Goal: Information Seeking & Learning: Learn about a topic

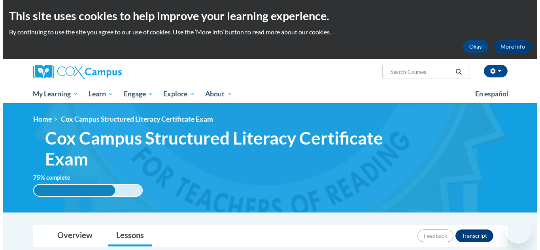
scroll to position [284, 0]
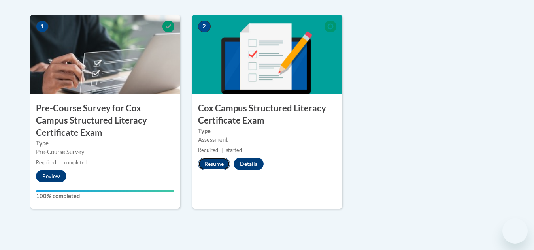
click at [219, 162] on button "Resume" at bounding box center [214, 164] width 32 height 13
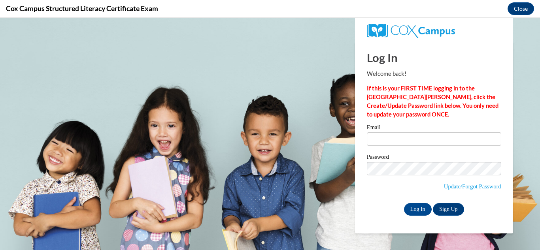
scroll to position [0, 0]
click at [418, 138] on input "Email" at bounding box center [434, 138] width 134 height 13
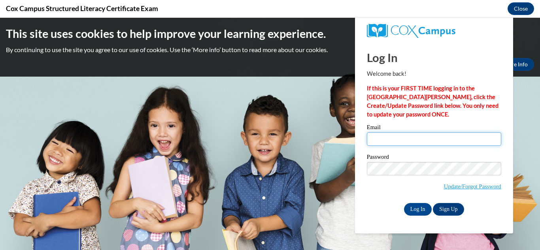
click at [418, 138] on input "Email" at bounding box center [434, 138] width 134 height 13
click at [418, 138] on input "k" at bounding box center [434, 138] width 134 height 13
type input "[EMAIL_ADDRESS][DOMAIN_NAME]"
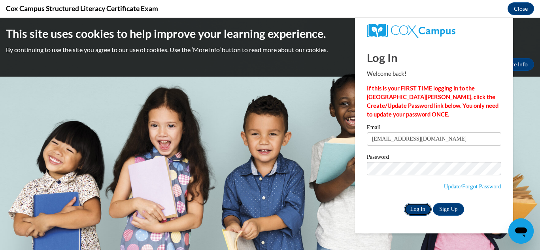
click at [423, 211] on input "Log In" at bounding box center [418, 209] width 28 height 13
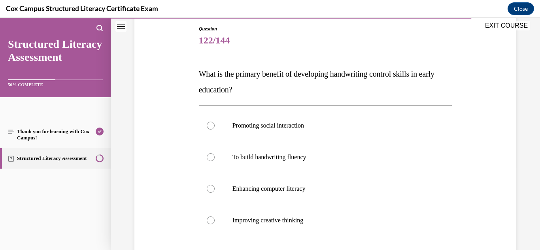
scroll to position [85, 0]
click at [289, 154] on p "To build handwriting fluency" at bounding box center [332, 157] width 200 height 8
click at [215, 154] on input "To build handwriting fluency" at bounding box center [211, 157] width 8 height 8
radio input "true"
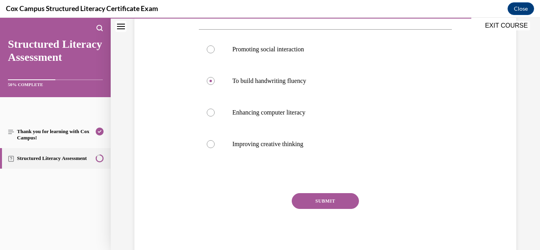
click at [329, 204] on button "SUBMIT" at bounding box center [325, 201] width 67 height 16
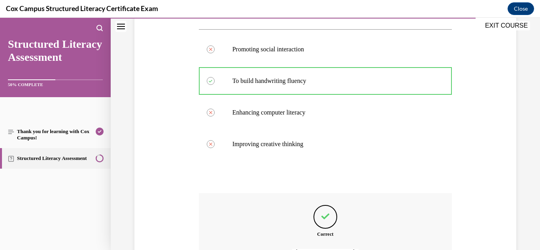
scroll to position [250, 0]
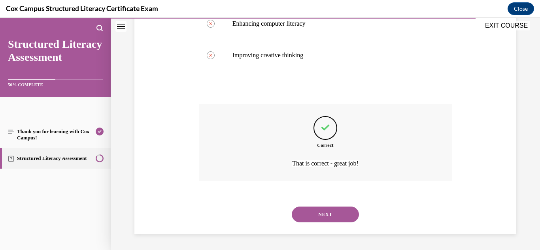
click at [315, 212] on button "NEXT" at bounding box center [325, 215] width 67 height 16
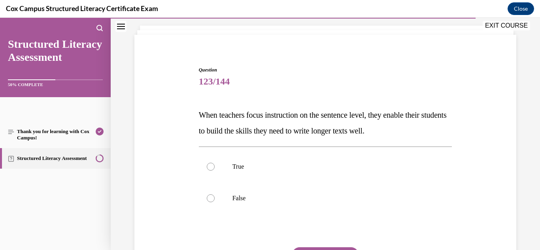
scroll to position [47, 0]
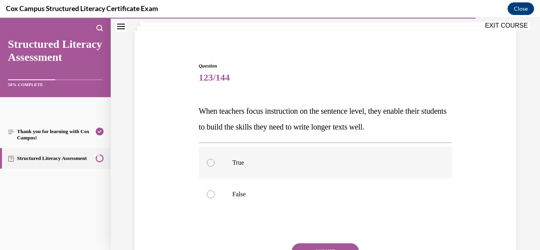
click at [243, 163] on p "True" at bounding box center [332, 163] width 200 height 8
click at [215, 163] on input "True" at bounding box center [211, 163] width 8 height 8
radio input "true"
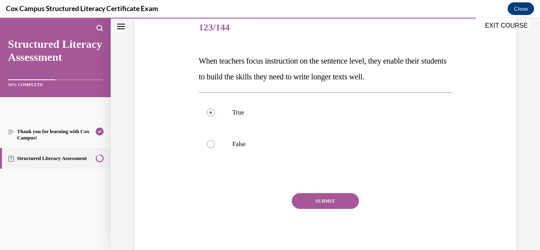
click at [315, 196] on button "SUBMIT" at bounding box center [325, 201] width 67 height 16
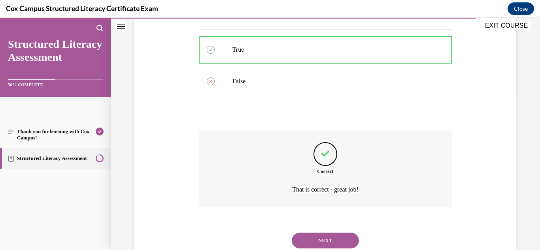
scroll to position [187, 0]
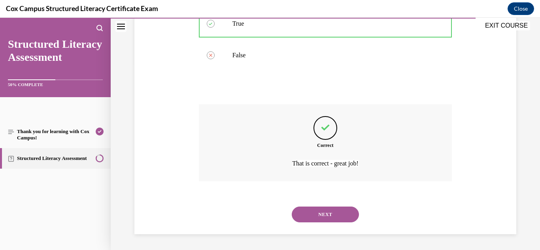
click at [315, 217] on button "NEXT" at bounding box center [325, 215] width 67 height 16
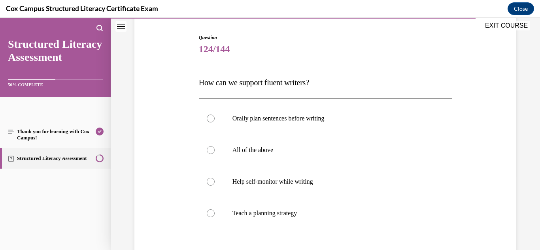
scroll to position [80, 0]
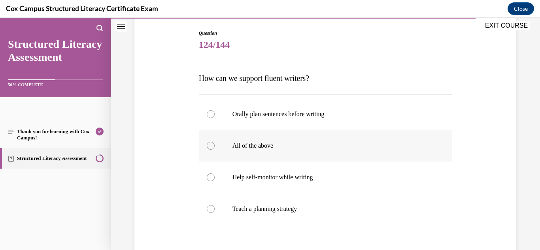
click at [261, 149] on p "All of the above" at bounding box center [332, 146] width 200 height 8
click at [215, 149] on input "All of the above" at bounding box center [211, 146] width 8 height 8
radio input "true"
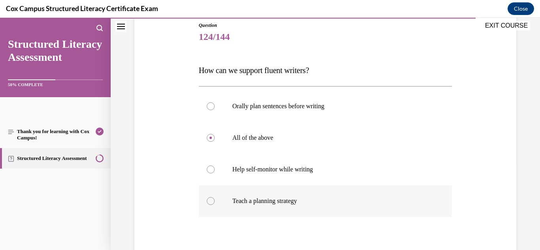
scroll to position [145, 0]
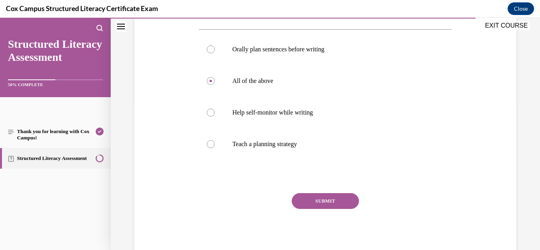
click at [321, 197] on button "SUBMIT" at bounding box center [325, 201] width 67 height 16
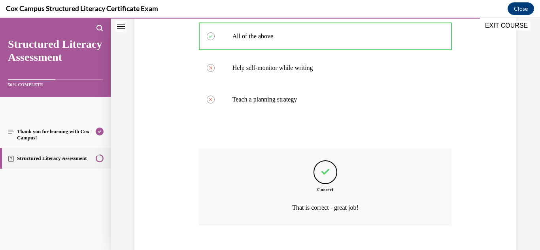
scroll to position [234, 0]
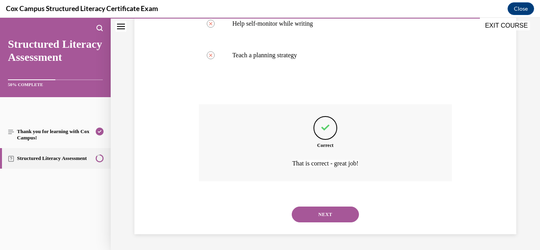
click at [319, 208] on button "NEXT" at bounding box center [325, 215] width 67 height 16
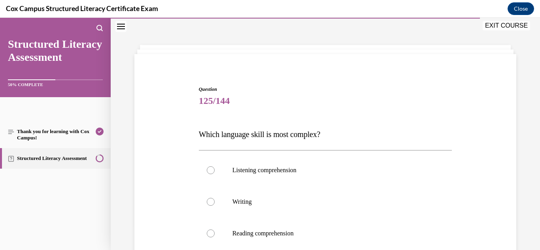
scroll to position [90, 0]
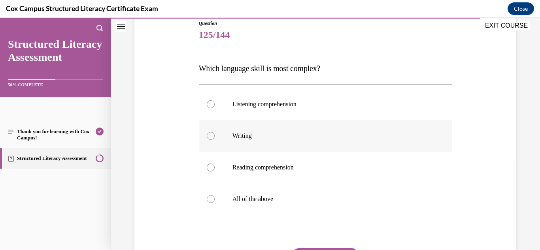
click at [251, 134] on p "Writing" at bounding box center [332, 136] width 200 height 8
click at [215, 134] on input "Writing" at bounding box center [211, 136] width 8 height 8
radio input "true"
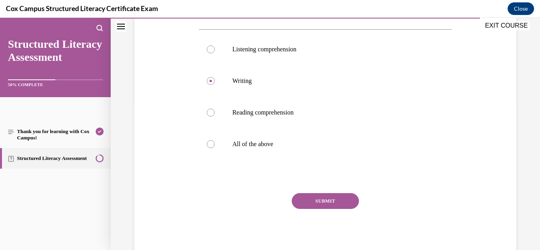
click at [323, 203] on button "SUBMIT" at bounding box center [325, 201] width 67 height 16
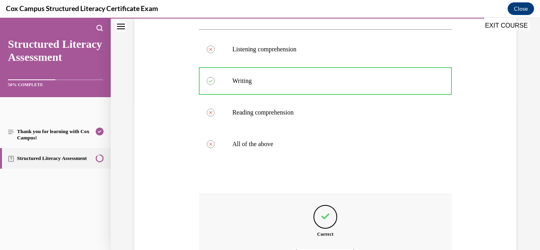
scroll to position [234, 0]
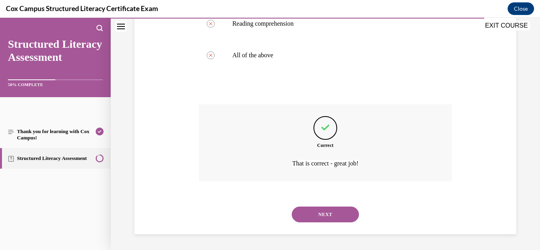
click at [325, 215] on button "NEXT" at bounding box center [325, 215] width 67 height 16
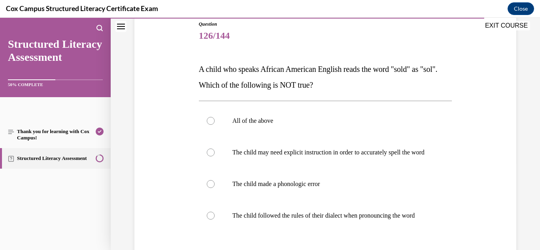
scroll to position [98, 0]
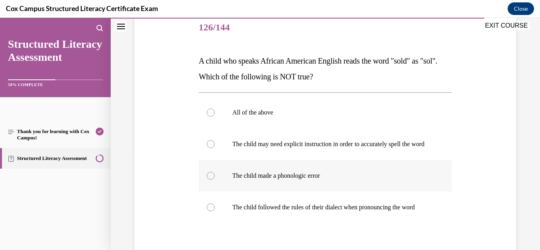
click at [321, 178] on label "The child made a phonologic error" at bounding box center [325, 176] width 253 height 32
click at [215, 178] on input "The child made a phonologic error" at bounding box center [211, 176] width 8 height 8
radio input "true"
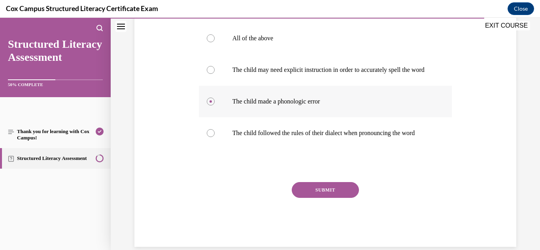
scroll to position [172, 0]
click at [332, 198] on button "SUBMIT" at bounding box center [325, 190] width 67 height 16
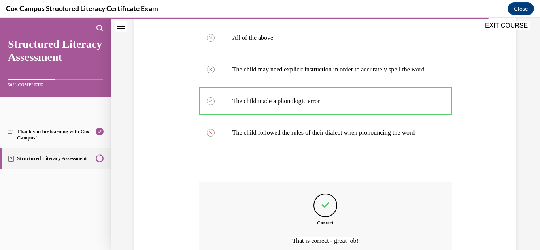
scroll to position [266, 0]
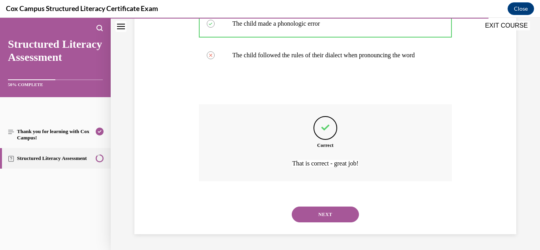
click at [321, 209] on button "NEXT" at bounding box center [325, 215] width 67 height 16
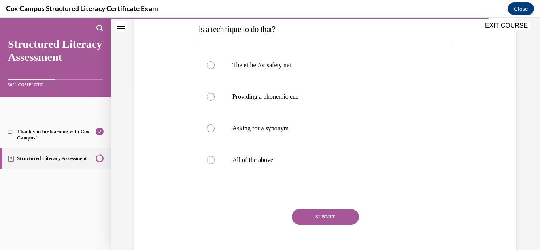
scroll to position [162, 0]
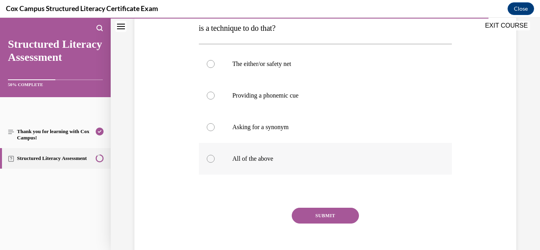
click at [249, 160] on p "All of the above" at bounding box center [332, 159] width 200 height 8
click at [215, 160] on input "All of the above" at bounding box center [211, 159] width 8 height 8
radio input "true"
click at [327, 213] on button "SUBMIT" at bounding box center [325, 216] width 67 height 16
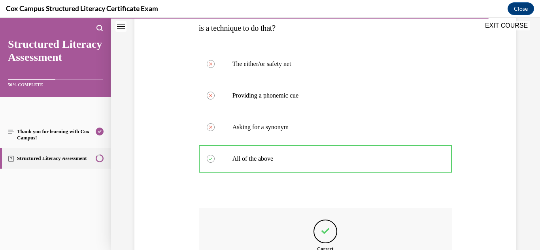
scroll to position [266, 0]
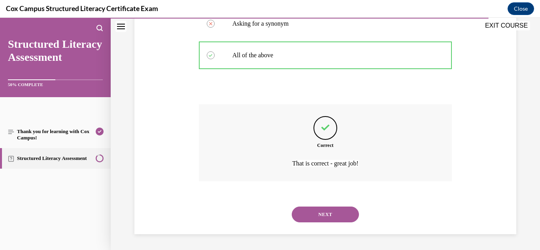
click at [324, 209] on button "NEXT" at bounding box center [325, 215] width 67 height 16
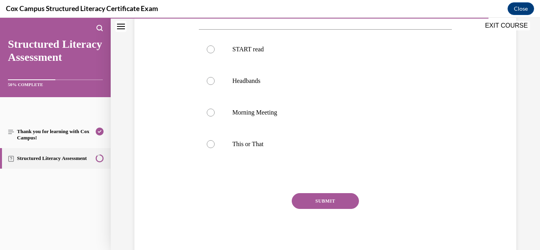
scroll to position [177, 0]
click at [265, 148] on p "This or That" at bounding box center [332, 144] width 200 height 8
click at [215, 148] on input "This or That" at bounding box center [211, 144] width 8 height 8
radio input "true"
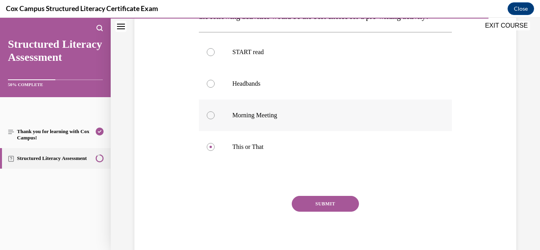
scroll to position [175, 0]
click at [319, 211] on button "SUBMIT" at bounding box center [325, 203] width 67 height 16
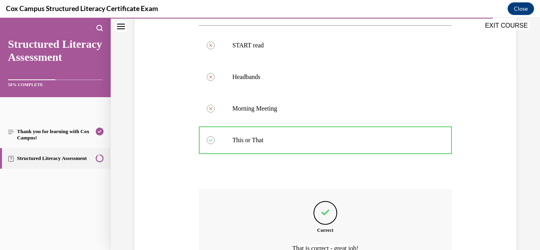
scroll to position [281, 0]
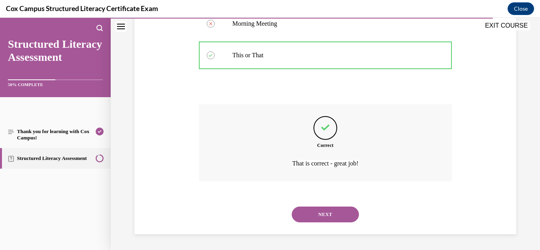
click at [313, 206] on div "NEXT" at bounding box center [325, 215] width 253 height 32
click at [316, 213] on button "NEXT" at bounding box center [325, 215] width 67 height 16
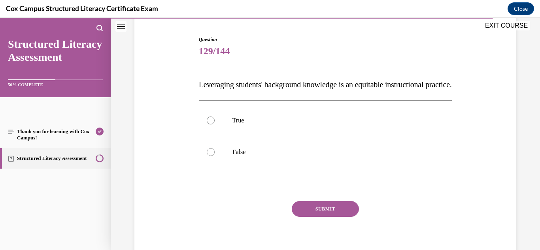
scroll to position [76, 0]
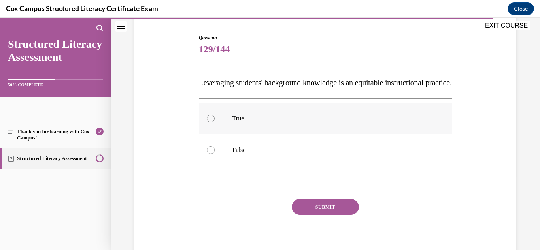
click at [245, 134] on label "True" at bounding box center [325, 119] width 253 height 32
click at [215, 123] on input "True" at bounding box center [211, 119] width 8 height 8
radio input "true"
click at [328, 215] on button "SUBMIT" at bounding box center [325, 207] width 67 height 16
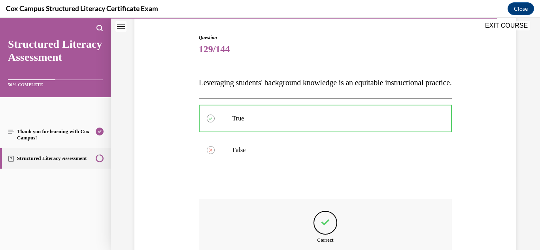
scroll to position [187, 0]
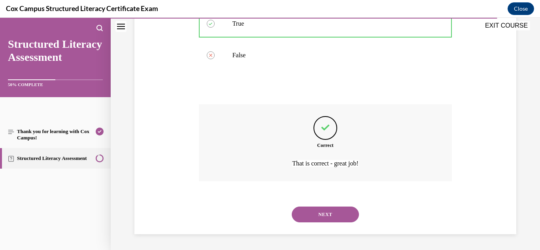
click at [326, 216] on button "NEXT" at bounding box center [325, 215] width 67 height 16
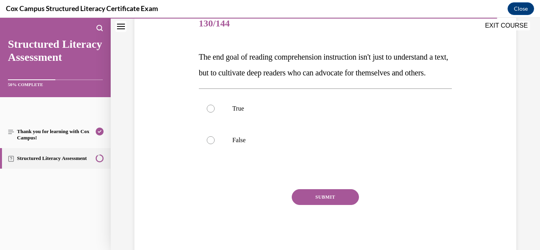
scroll to position [103, 0]
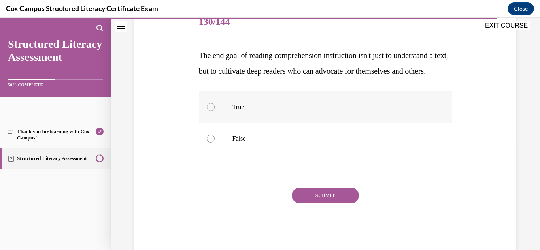
click at [255, 123] on label "True" at bounding box center [325, 107] width 253 height 32
click at [215, 111] on input "True" at bounding box center [211, 107] width 8 height 8
radio input "true"
click at [317, 204] on button "SUBMIT" at bounding box center [325, 196] width 67 height 16
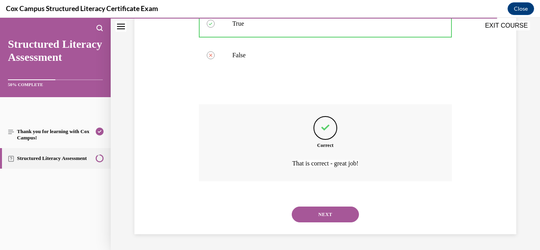
click at [317, 213] on button "NEXT" at bounding box center [325, 215] width 67 height 16
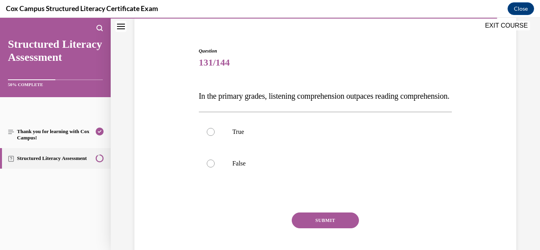
scroll to position [82, 0]
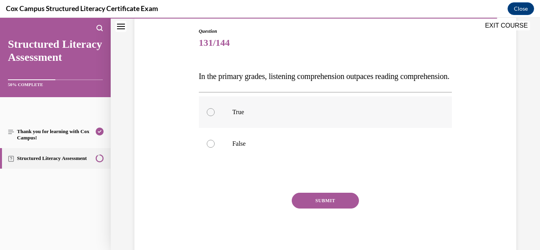
click at [259, 116] on p "True" at bounding box center [332, 112] width 200 height 8
click at [215, 116] on input "True" at bounding box center [211, 112] width 8 height 8
radio input "true"
click at [316, 209] on button "SUBMIT" at bounding box center [325, 201] width 67 height 16
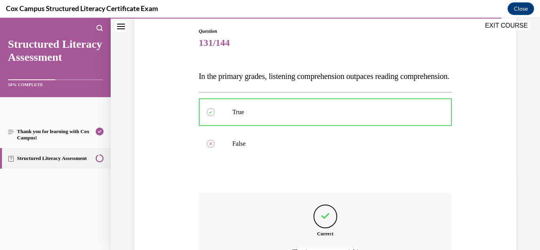
scroll to position [187, 0]
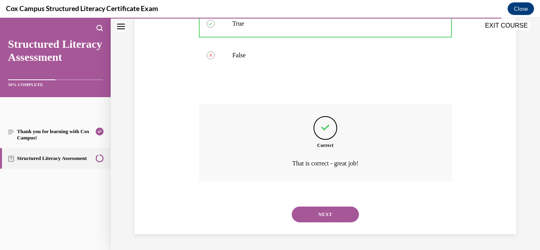
click at [319, 212] on button "NEXT" at bounding box center [325, 215] width 67 height 16
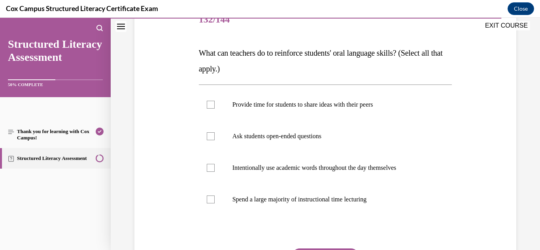
scroll to position [108, 0]
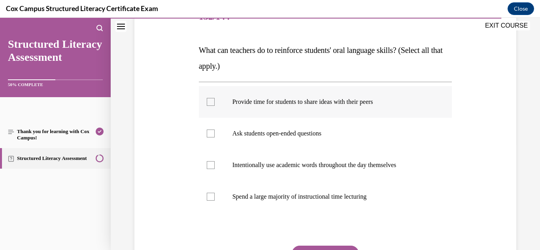
click at [210, 103] on div at bounding box center [211, 102] width 8 height 8
click at [210, 103] on input "Provide time for students to share ideas with their peers" at bounding box center [211, 102] width 8 height 8
checkbox input "true"
click at [210, 137] on div at bounding box center [211, 134] width 8 height 8
click at [210, 137] on input "Ask students open-ended questions" at bounding box center [211, 134] width 8 height 8
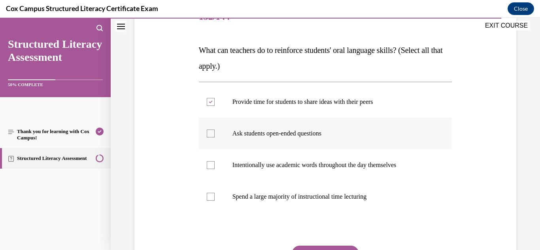
checkbox input "true"
click at [210, 165] on div at bounding box center [211, 165] width 8 height 8
click at [210, 165] on input "Intentionally use academic words throughout the day themselves" at bounding box center [211, 165] width 8 height 8
checkbox input "true"
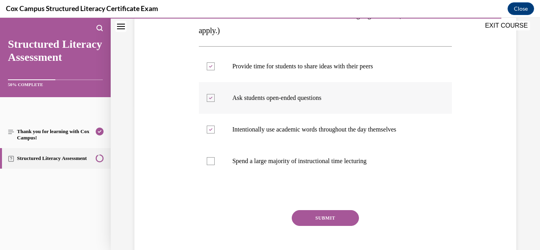
scroll to position [144, 0]
click at [326, 210] on button "SUBMIT" at bounding box center [325, 218] width 67 height 16
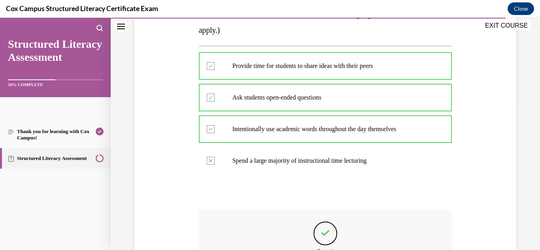
scroll to position [250, 0]
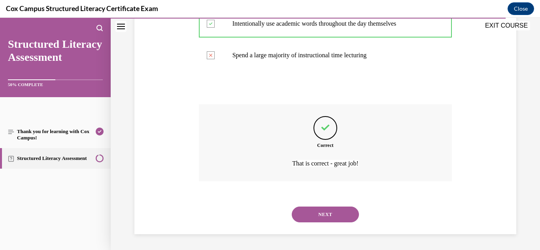
click at [318, 215] on button "NEXT" at bounding box center [325, 215] width 67 height 16
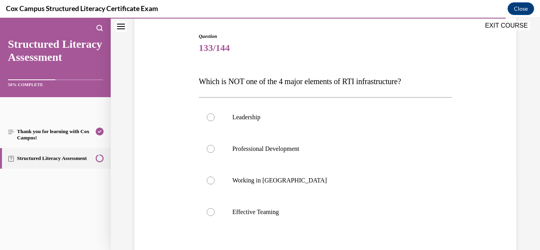
scroll to position [78, 0]
click at [278, 185] on label "Working in [GEOGRAPHIC_DATA]" at bounding box center [325, 180] width 253 height 32
click at [215, 184] on input "Working in [GEOGRAPHIC_DATA]" at bounding box center [211, 180] width 8 height 8
radio input "true"
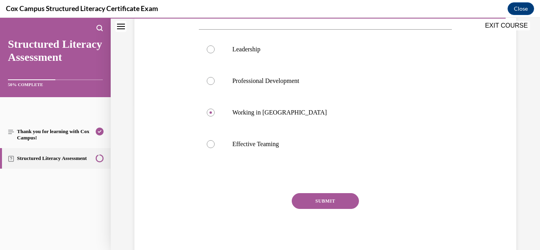
click at [317, 204] on button "SUBMIT" at bounding box center [325, 201] width 67 height 16
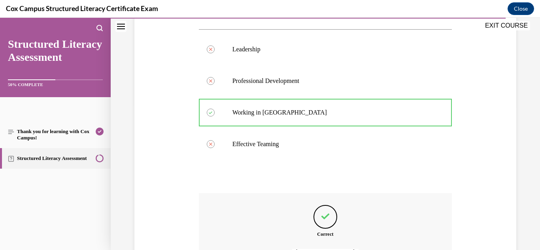
scroll to position [234, 0]
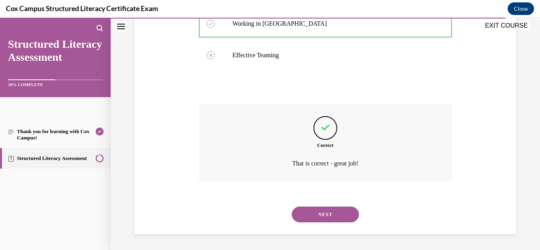
click at [319, 213] on button "NEXT" at bounding box center [325, 215] width 67 height 16
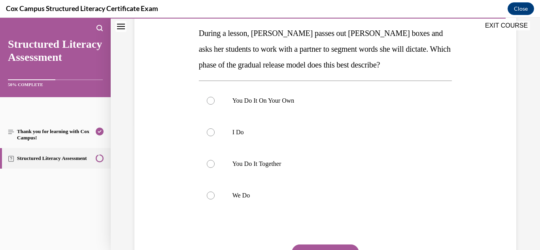
scroll to position [128, 0]
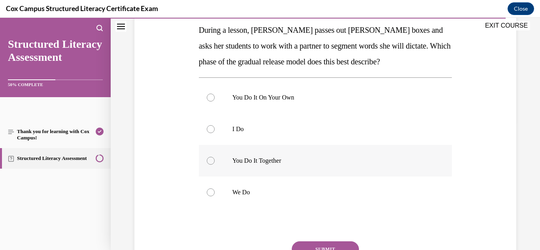
click at [289, 167] on label "You Do It Together" at bounding box center [325, 161] width 253 height 32
click at [215, 165] on input "You Do It Together" at bounding box center [211, 161] width 8 height 8
radio input "true"
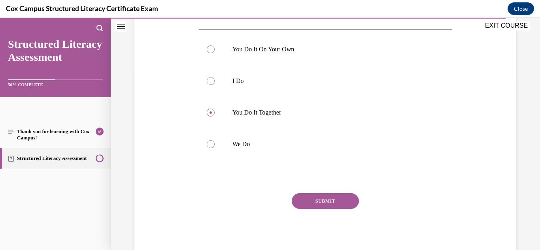
click at [325, 194] on button "SUBMIT" at bounding box center [325, 201] width 67 height 16
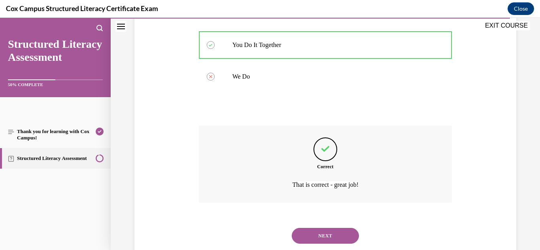
scroll to position [266, 0]
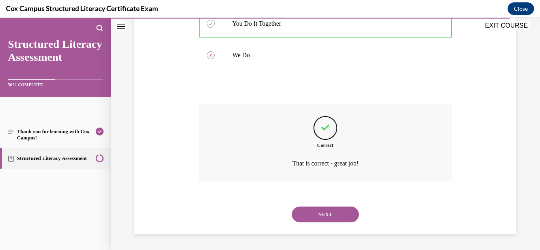
click at [326, 213] on button "NEXT" at bounding box center [325, 215] width 67 height 16
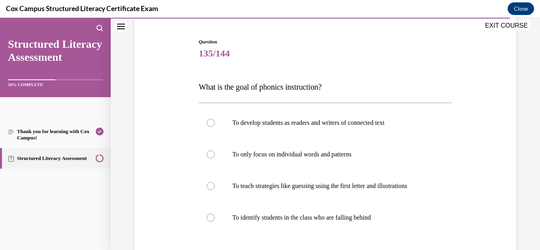
scroll to position [74, 0]
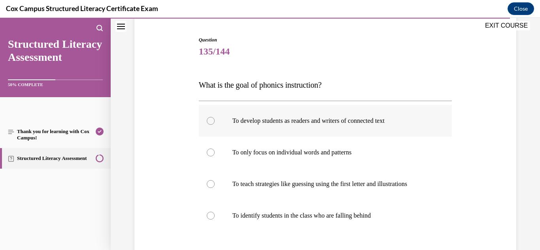
click at [331, 125] on p "To develop students as readers and writers of connected text" at bounding box center [332, 121] width 200 height 8
click at [215, 125] on input "To develop students as readers and writers of connected text" at bounding box center [211, 121] width 8 height 8
radio input "true"
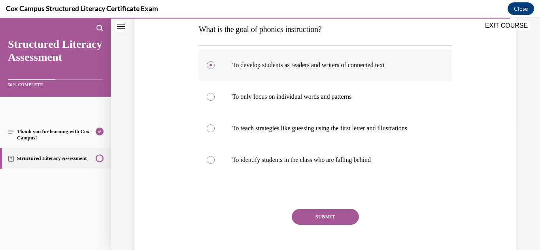
scroll to position [142, 0]
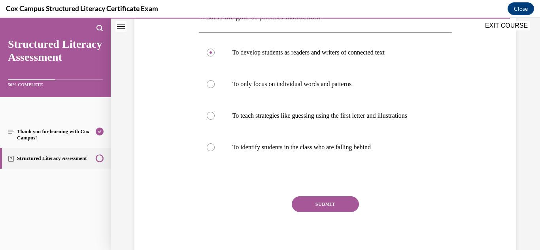
click at [336, 207] on button "SUBMIT" at bounding box center [325, 204] width 67 height 16
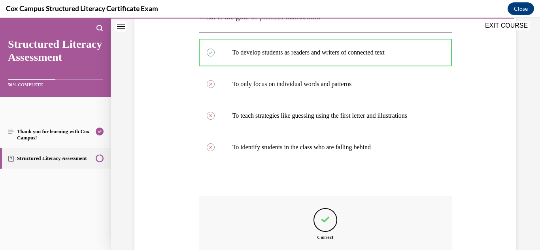
scroll to position [234, 0]
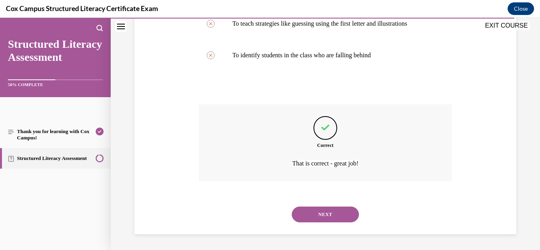
click at [317, 208] on button "NEXT" at bounding box center [325, 215] width 67 height 16
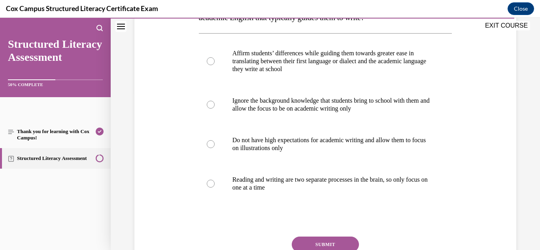
scroll to position [157, 0]
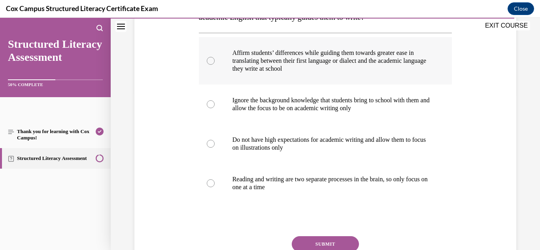
click at [208, 61] on label "Affirm students’ differences while guiding them towards greater ease in transla…" at bounding box center [325, 60] width 253 height 47
click at [208, 61] on input "Affirm students’ differences while guiding them towards greater ease in transla…" at bounding box center [211, 61] width 8 height 8
radio input "true"
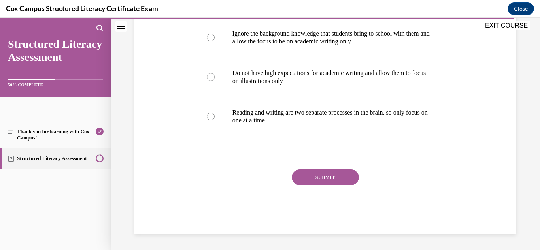
click at [312, 185] on button "SUBMIT" at bounding box center [325, 178] width 67 height 16
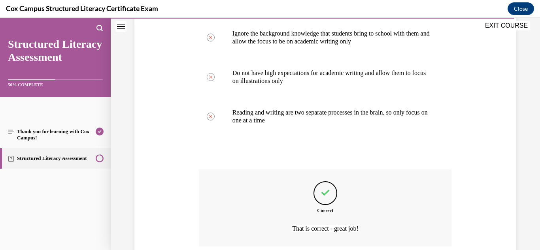
scroll to position [313, 0]
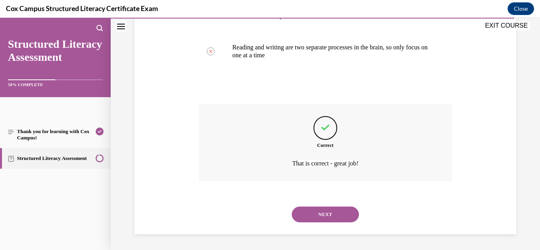
click at [317, 215] on button "NEXT" at bounding box center [325, 215] width 67 height 16
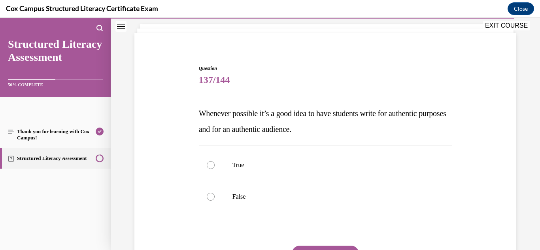
scroll to position [48, 0]
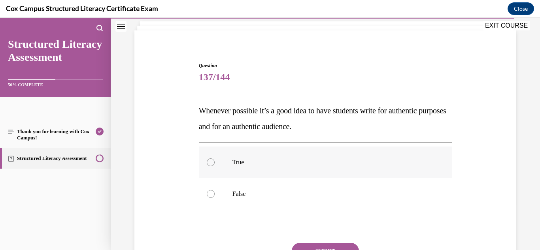
click at [249, 164] on p "True" at bounding box center [332, 162] width 200 height 8
click at [215, 164] on input "True" at bounding box center [211, 162] width 8 height 8
radio input "true"
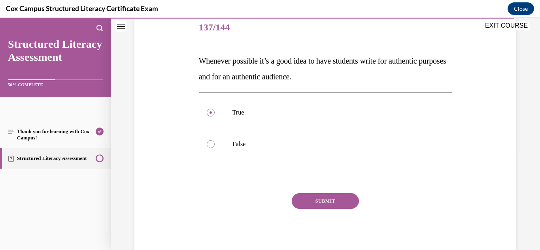
click at [313, 202] on button "SUBMIT" at bounding box center [325, 201] width 67 height 16
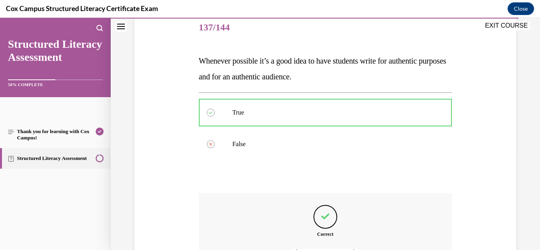
scroll to position [187, 0]
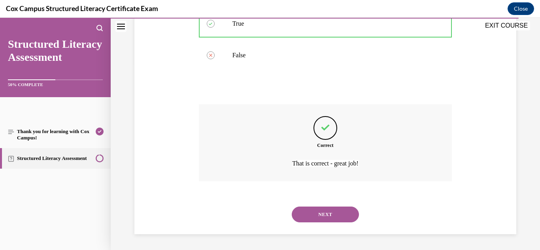
click at [328, 213] on button "NEXT" at bounding box center [325, 215] width 67 height 16
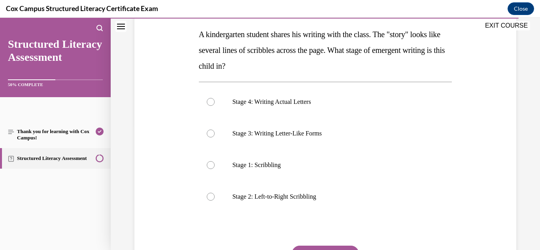
scroll to position [131, 0]
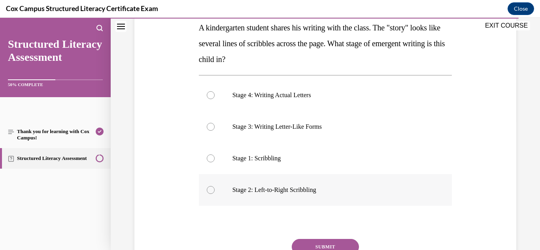
click at [295, 190] on p "Stage 2: Left-to-Right Scribbling" at bounding box center [332, 190] width 200 height 8
click at [215, 190] on input "Stage 2: Left-to-Right Scribbling" at bounding box center [211, 190] width 8 height 8
radio input "true"
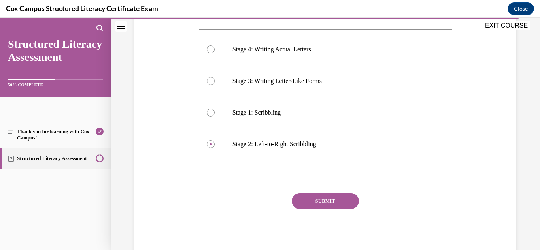
click at [319, 200] on button "SUBMIT" at bounding box center [325, 201] width 67 height 16
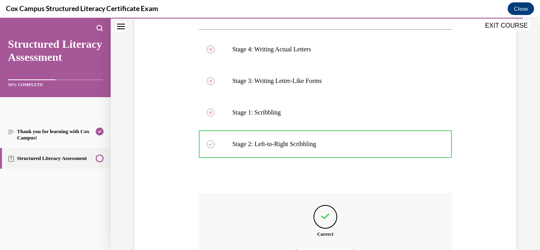
scroll to position [266, 0]
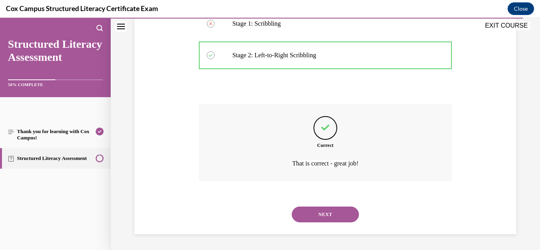
click at [320, 206] on div "NEXT" at bounding box center [325, 215] width 253 height 32
click at [322, 209] on button "NEXT" at bounding box center [325, 215] width 67 height 16
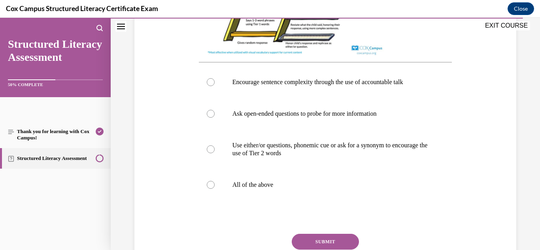
scroll to position [332, 0]
click at [275, 120] on label "Ask open-ended questions to probe for more information" at bounding box center [325, 114] width 253 height 32
click at [215, 117] on input "Ask open-ended questions to probe for more information" at bounding box center [211, 113] width 8 height 8
radio input "true"
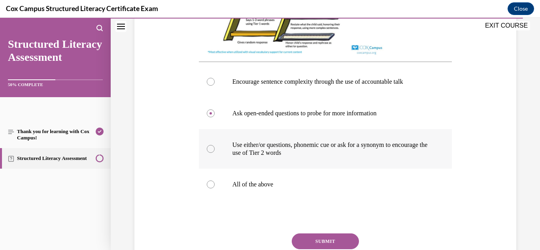
scroll to position [380, 0]
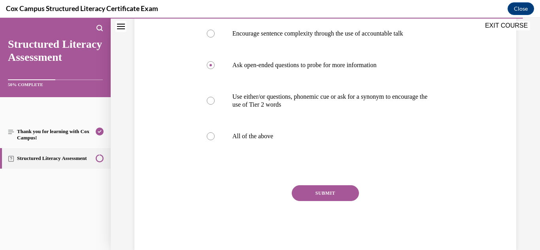
click at [337, 198] on button "SUBMIT" at bounding box center [325, 193] width 67 height 16
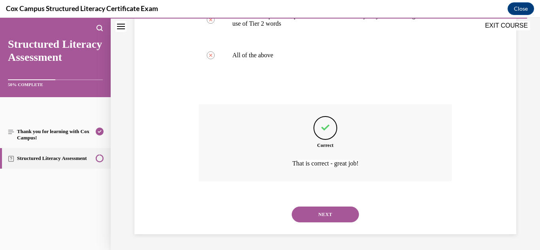
click at [325, 213] on button "NEXT" at bounding box center [325, 215] width 67 height 16
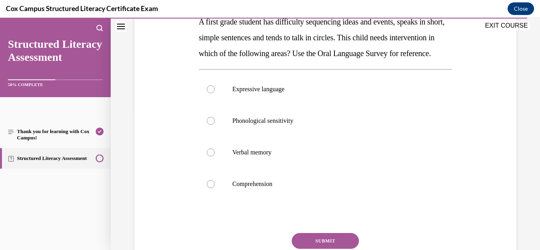
scroll to position [138, 0]
click at [264, 156] on p "Verbal memory" at bounding box center [332, 152] width 200 height 8
click at [215, 156] on input "Verbal memory" at bounding box center [211, 152] width 8 height 8
radio input "true"
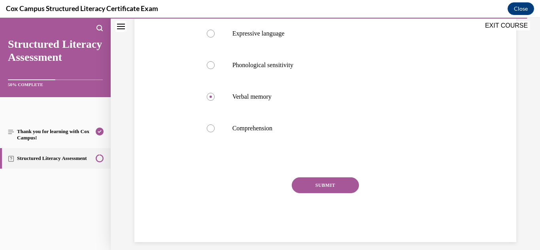
click at [330, 193] on button "SUBMIT" at bounding box center [325, 185] width 67 height 16
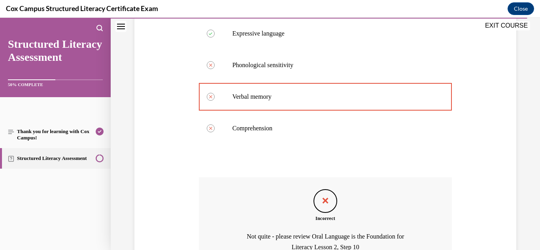
scroll to position [292, 0]
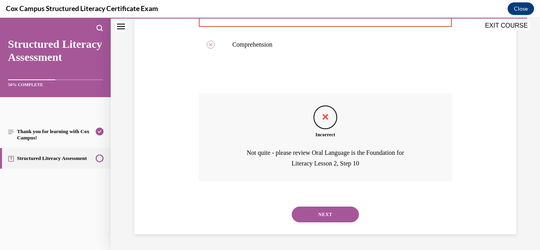
click at [325, 213] on button "NEXT" at bounding box center [325, 215] width 67 height 16
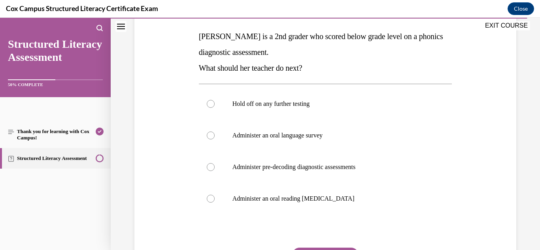
scroll to position [123, 0]
click at [368, 172] on label "Administer pre-decoding diagnostic assessments" at bounding box center [325, 167] width 253 height 32
click at [215, 170] on input "Administer pre-decoding diagnostic assessments" at bounding box center [211, 166] width 8 height 8
radio input "true"
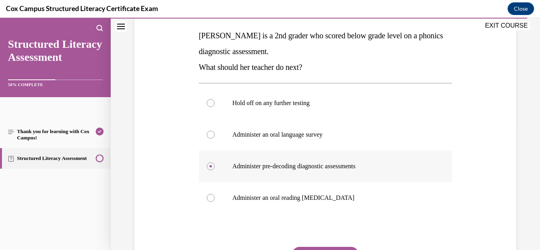
scroll to position [177, 0]
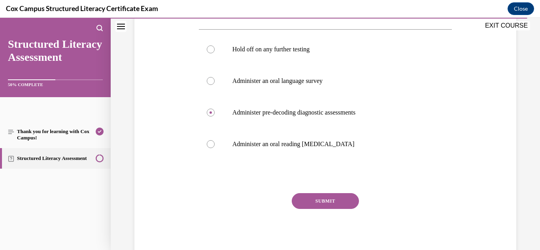
click at [339, 197] on button "SUBMIT" at bounding box center [325, 201] width 67 height 16
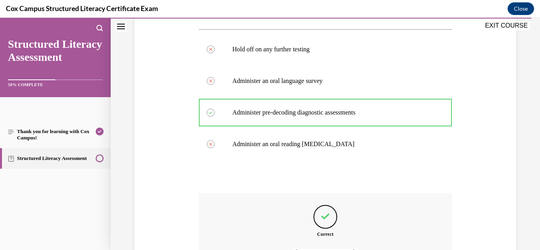
scroll to position [266, 0]
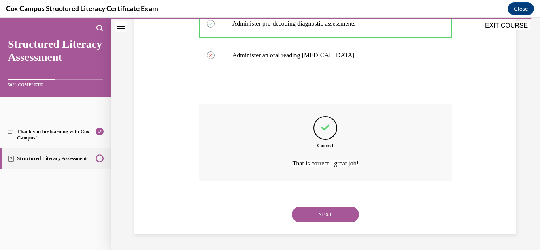
click at [335, 217] on button "NEXT" at bounding box center [325, 215] width 67 height 16
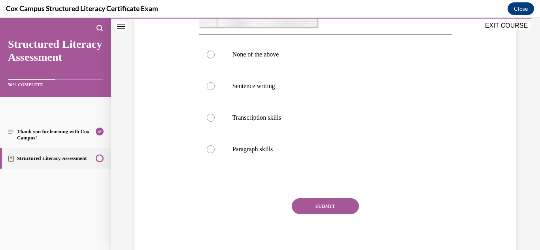
scroll to position [333, 0]
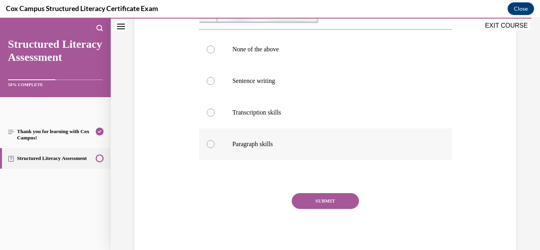
click at [274, 150] on label "Paragraph skills" at bounding box center [325, 144] width 253 height 32
click at [215, 148] on input "Paragraph skills" at bounding box center [211, 144] width 8 height 8
radio input "true"
click at [320, 198] on button "SUBMIT" at bounding box center [325, 201] width 67 height 16
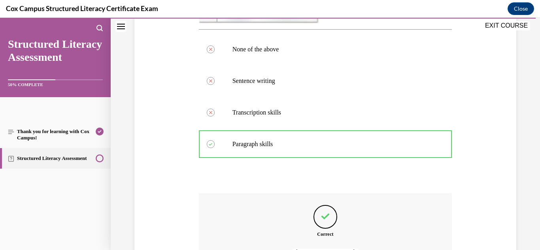
scroll to position [422, 0]
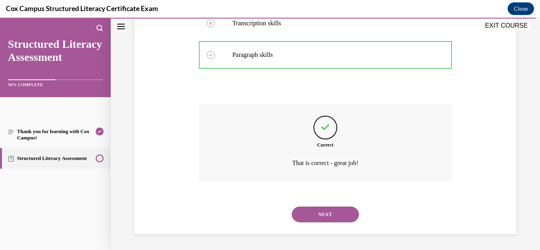
click at [329, 215] on button "NEXT" at bounding box center [325, 215] width 67 height 16
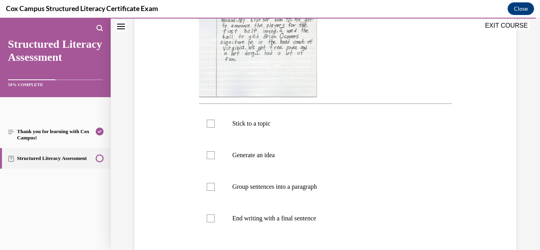
scroll to position [243, 0]
click at [277, 125] on p "Stick to a topic" at bounding box center [332, 123] width 200 height 8
click at [215, 125] on input "Stick to a topic" at bounding box center [211, 123] width 8 height 8
checkbox input "true"
click at [272, 154] on p "Generate an idea" at bounding box center [332, 155] width 200 height 8
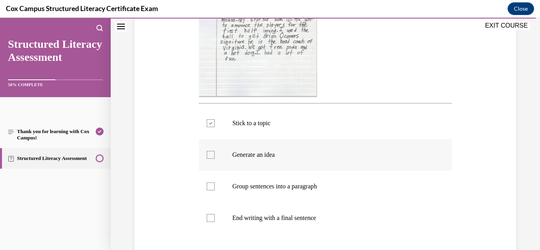
click at [215, 154] on input "Generate an idea" at bounding box center [211, 155] width 8 height 8
checkbox input "true"
click at [277, 187] on p "Group sentences into a paragraph" at bounding box center [332, 187] width 200 height 8
click at [215, 187] on input "Group sentences into a paragraph" at bounding box center [211, 187] width 8 height 8
checkbox input "true"
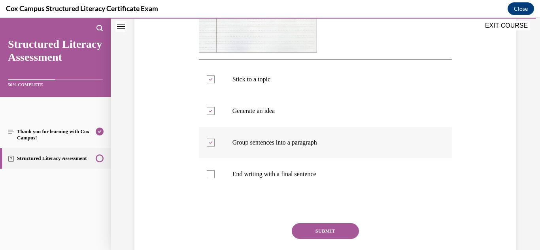
scroll to position [289, 0]
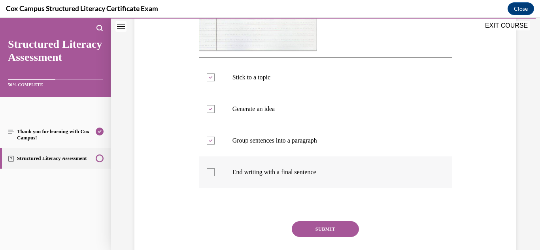
click at [301, 177] on label "End writing with a final sentence" at bounding box center [325, 173] width 253 height 32
click at [215, 176] on input "End writing with a final sentence" at bounding box center [211, 172] width 8 height 8
checkbox input "true"
click at [331, 234] on button "SUBMIT" at bounding box center [325, 229] width 67 height 16
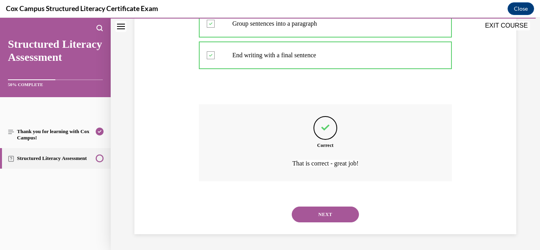
click at [326, 207] on button "NEXT" at bounding box center [325, 215] width 67 height 16
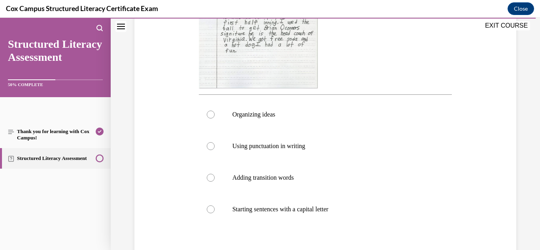
scroll to position [252, 0]
click at [284, 183] on label "Adding transition words" at bounding box center [325, 178] width 253 height 32
click at [215, 181] on input "Adding transition words" at bounding box center [211, 178] width 8 height 8
radio input "true"
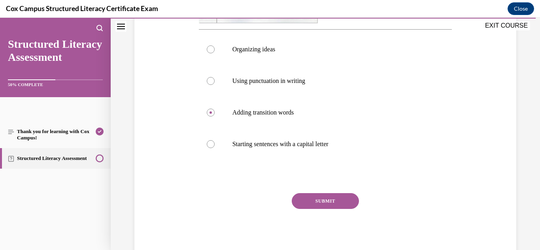
click at [329, 199] on button "SUBMIT" at bounding box center [325, 201] width 67 height 16
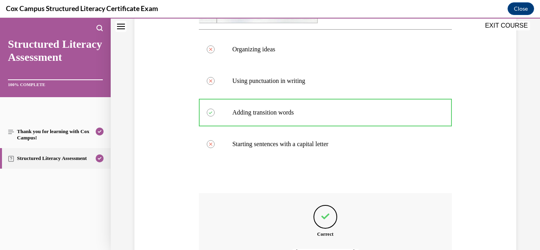
scroll to position [406, 0]
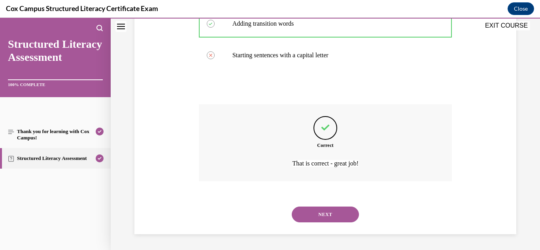
click at [331, 215] on button "NEXT" at bounding box center [325, 215] width 67 height 16
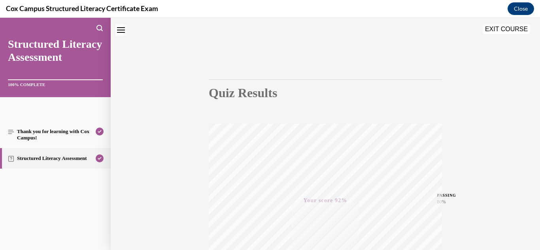
scroll to position [20, 0]
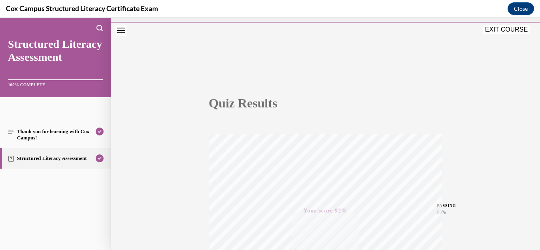
click at [508, 26] on button "EXIT COURSE" at bounding box center [506, 29] width 47 height 9
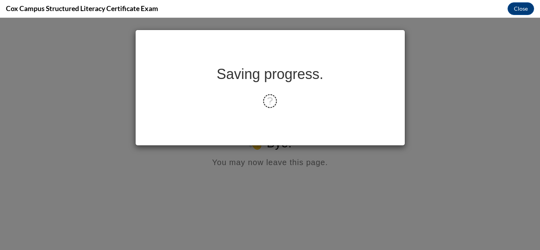
scroll to position [0, 0]
click at [517, 7] on button "Close" at bounding box center [520, 8] width 26 height 13
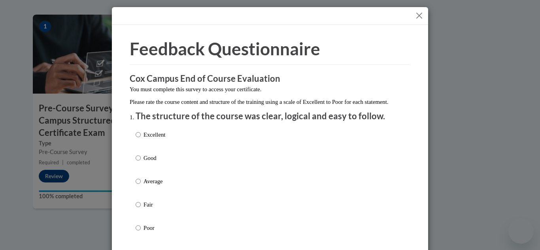
click at [143, 162] on p "Good" at bounding box center [154, 158] width 22 height 9
click at [141, 162] on input "Good" at bounding box center [138, 158] width 5 height 9
radio input "true"
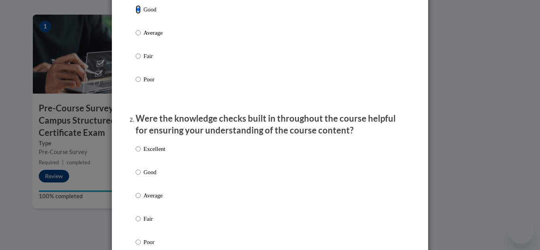
scroll to position [149, 0]
click at [142, 186] on label "Good" at bounding box center [151, 178] width 30 height 21
click at [141, 176] on input "Good" at bounding box center [138, 172] width 5 height 9
radio input "true"
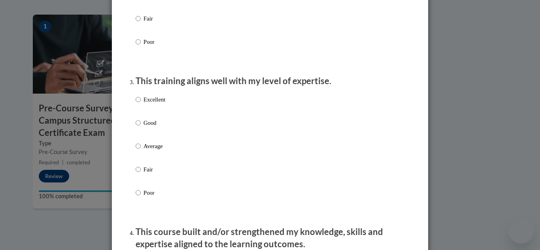
scroll to position [357, 0]
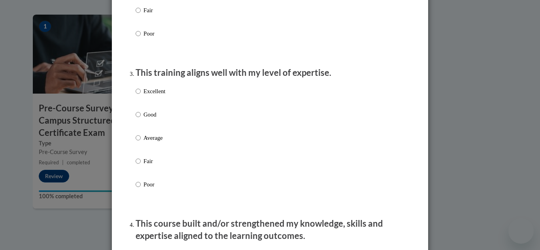
click at [148, 119] on p "Good" at bounding box center [154, 114] width 22 height 9
click at [141, 119] on input "Good" at bounding box center [138, 114] width 5 height 9
radio input "true"
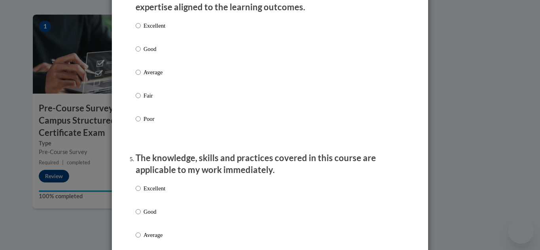
scroll to position [589, 0]
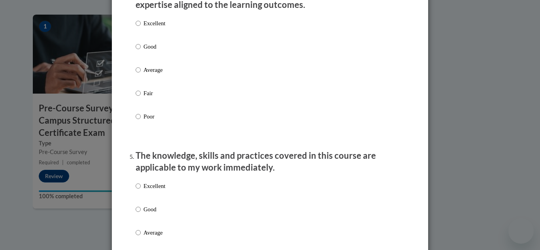
click at [143, 51] on p "Good" at bounding box center [154, 46] width 22 height 9
click at [141, 51] on input "Good" at bounding box center [138, 46] width 5 height 9
radio input "true"
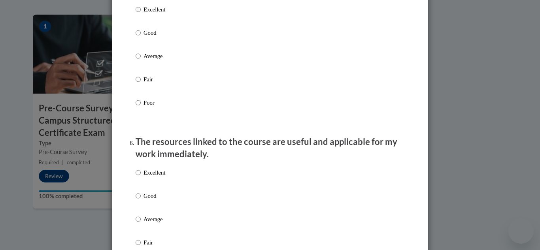
scroll to position [766, 0]
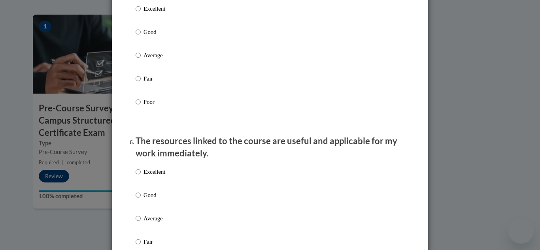
click at [146, 36] on p "Good" at bounding box center [154, 32] width 22 height 9
click at [141, 36] on input "Good" at bounding box center [138, 32] width 5 height 9
radio input "true"
click at [148, 209] on label "Good" at bounding box center [151, 201] width 30 height 21
click at [141, 200] on input "Good" at bounding box center [138, 195] width 5 height 9
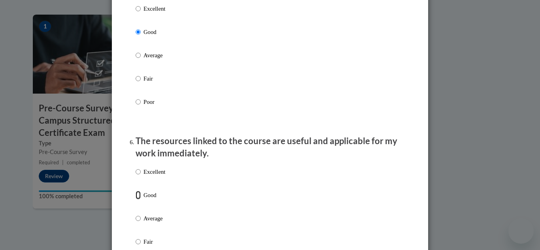
radio input "true"
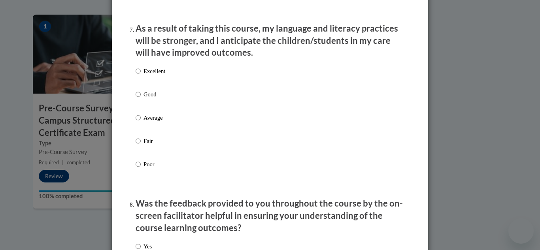
scroll to position [1043, 0]
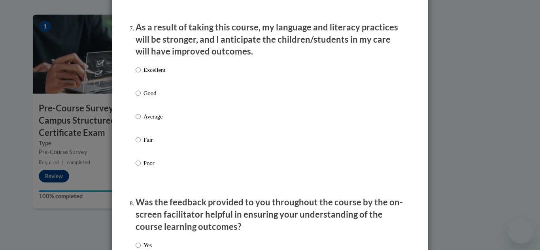
click at [150, 97] on p "Good" at bounding box center [154, 93] width 22 height 9
click at [141, 97] on input "Good" at bounding box center [138, 93] width 5 height 9
radio input "true"
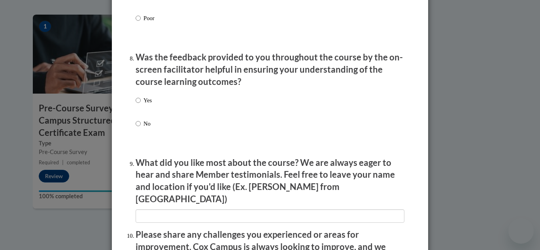
scroll to position [1189, 0]
click at [143, 104] on p "Yes" at bounding box center [147, 100] width 8 height 9
click at [141, 104] on input "Yes" at bounding box center [138, 100] width 5 height 9
radio input "true"
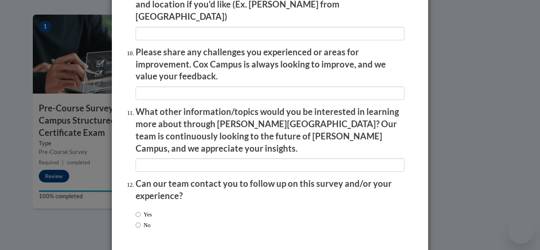
scroll to position [1392, 0]
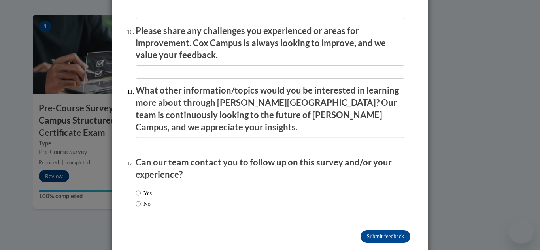
click at [143, 200] on label "No" at bounding box center [143, 204] width 15 height 9
click at [141, 200] on input "No" at bounding box center [138, 204] width 5 height 9
radio input "true"
click at [393, 230] on input "Submit feedback" at bounding box center [385, 236] width 50 height 13
